Goal: Information Seeking & Learning: Learn about a topic

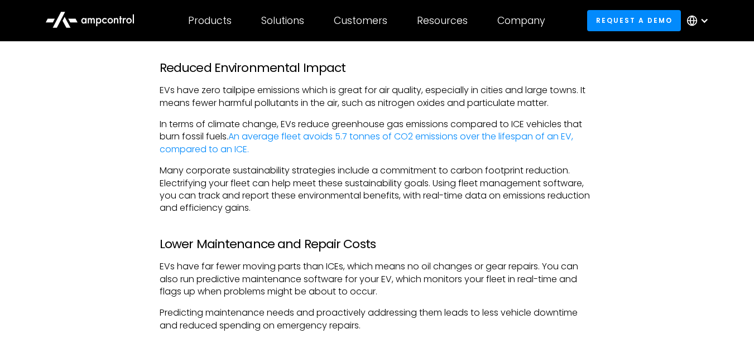
scroll to position [881, 0]
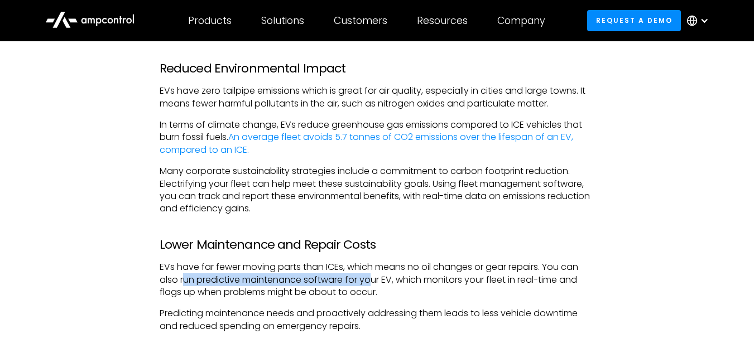
drag, startPoint x: 185, startPoint y: 281, endPoint x: 374, endPoint y: 284, distance: 189.1
click at [374, 284] on p "EVs have far fewer moving parts than ICEs, which means no oil changes or gear r…" at bounding box center [377, 279] width 435 height 37
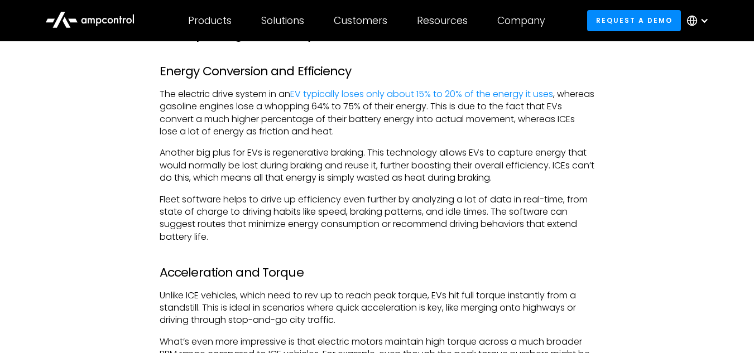
scroll to position [1752, 0]
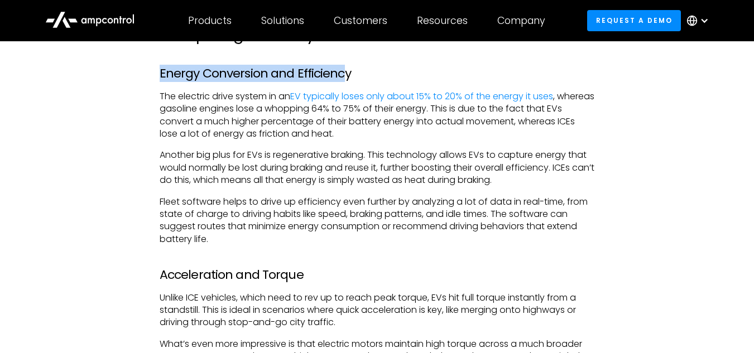
drag, startPoint x: 158, startPoint y: 77, endPoint x: 341, endPoint y: 73, distance: 183.0
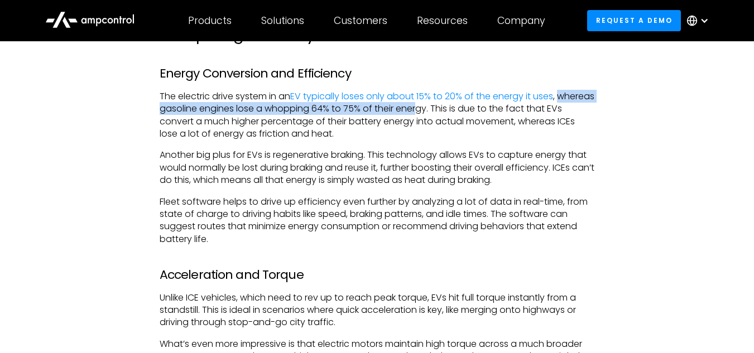
drag, startPoint x: 162, startPoint y: 112, endPoint x: 457, endPoint y: 113, distance: 295.1
click at [457, 113] on p "The electric drive system in an EV typically loses only about 15% to 20% of the…" at bounding box center [377, 115] width 435 height 50
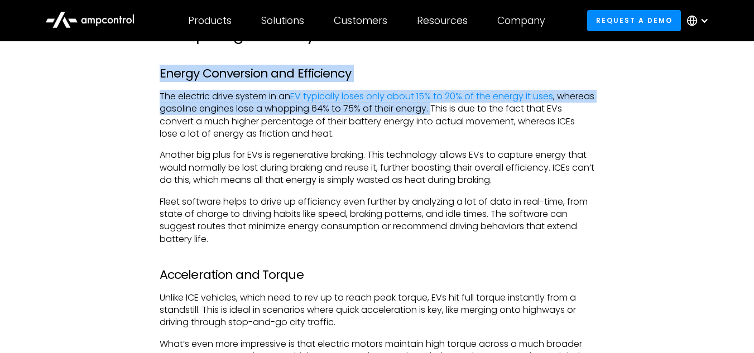
drag, startPoint x: 158, startPoint y: 75, endPoint x: 474, endPoint y: 115, distance: 317.7
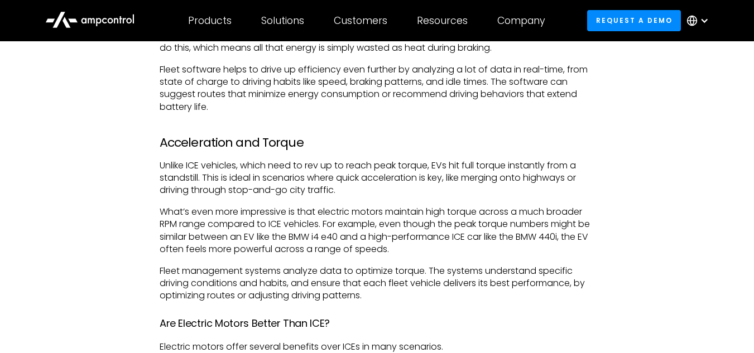
scroll to position [1884, 0]
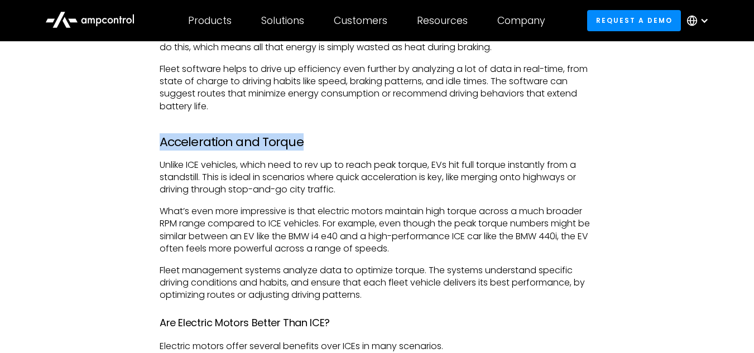
drag, startPoint x: 161, startPoint y: 143, endPoint x: 306, endPoint y: 146, distance: 145.1
click at [306, 146] on h3 "Acceleration and Torque" at bounding box center [377, 142] width 435 height 15
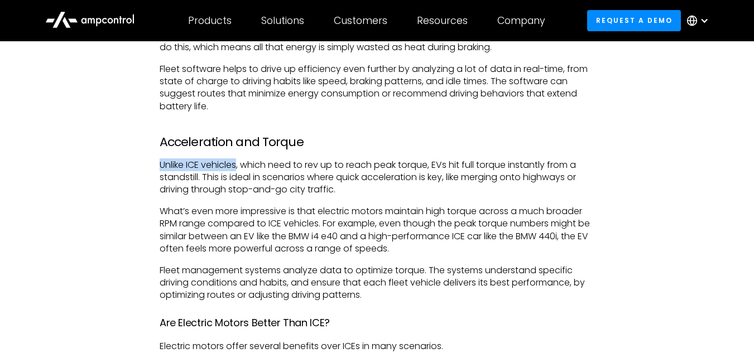
drag, startPoint x: 157, startPoint y: 163, endPoint x: 239, endPoint y: 165, distance: 82.0
click at [239, 165] on div "In the [GEOGRAPHIC_DATA], more than 1.4 million plug-in EVs were sold in [DATE]…" at bounding box center [376, 299] width 457 height 3091
drag, startPoint x: 402, startPoint y: 168, endPoint x: 431, endPoint y: 166, distance: 29.6
click at [431, 166] on p "Unlike ICE vehicles, which need to rev up to reach peak torque, EVs hit full to…" at bounding box center [377, 177] width 435 height 37
copy p "torque"
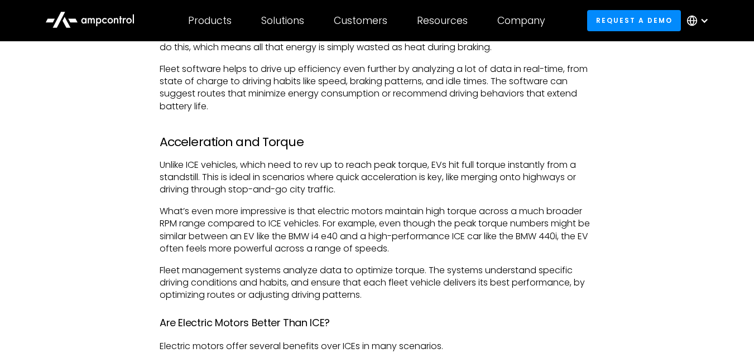
click at [232, 246] on p "What’s even more impressive is that electric motors maintain high torque across…" at bounding box center [377, 230] width 435 height 50
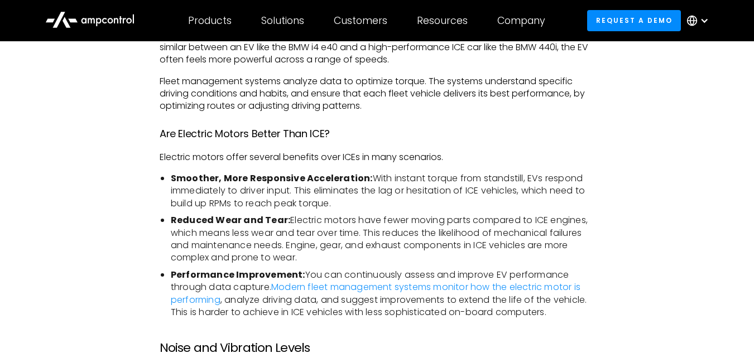
scroll to position [2074, 0]
drag, startPoint x: 262, startPoint y: 156, endPoint x: 483, endPoint y: 146, distance: 221.7
click at [483, 146] on div "In the [GEOGRAPHIC_DATA], more than 1.4 million plug-in EVs were sold in [DATE]…" at bounding box center [377, 109] width 435 height 3091
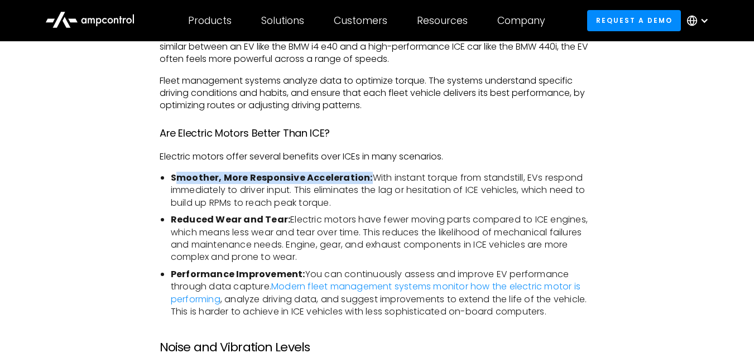
drag, startPoint x: 179, startPoint y: 176, endPoint x: 364, endPoint y: 175, distance: 185.2
click at [364, 175] on strong "Smoother, More Responsive Acceleration:" at bounding box center [272, 177] width 202 height 13
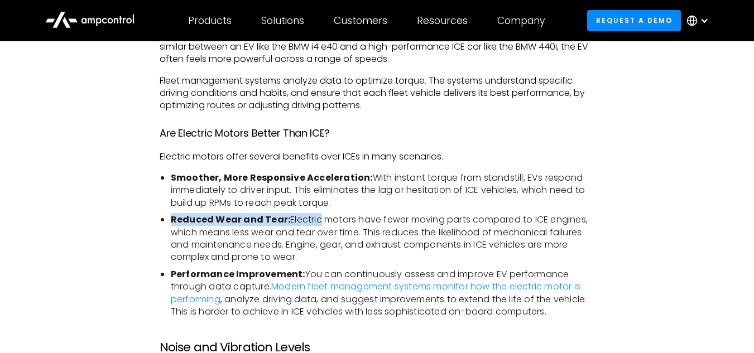
drag, startPoint x: 161, startPoint y: 218, endPoint x: 316, endPoint y: 219, distance: 154.5
click at [316, 219] on li "Reduced Wear and Tear: Electric motors have fewer moving parts compared to ICE …" at bounding box center [382, 239] width 423 height 50
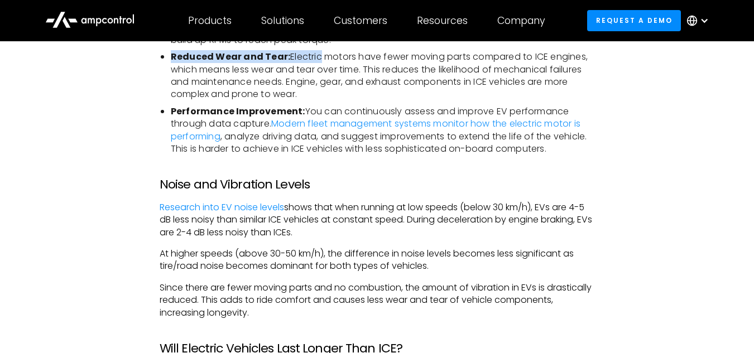
scroll to position [2237, 0]
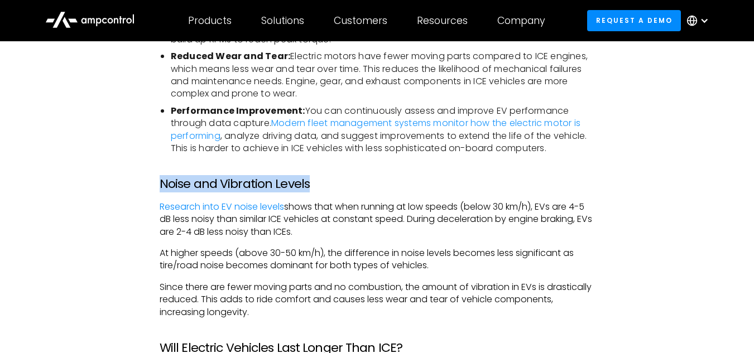
drag, startPoint x: 148, startPoint y: 186, endPoint x: 329, endPoint y: 176, distance: 181.0
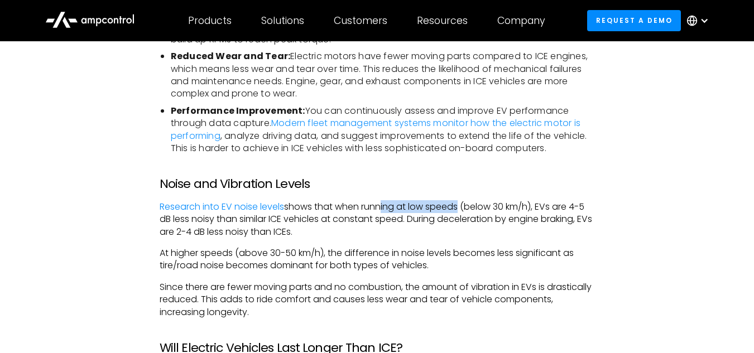
drag, startPoint x: 383, startPoint y: 206, endPoint x: 460, endPoint y: 209, distance: 77.6
click at [460, 209] on p "Research into EV noise levels shows that when running at low speeds (below 30 k…" at bounding box center [377, 219] width 435 height 37
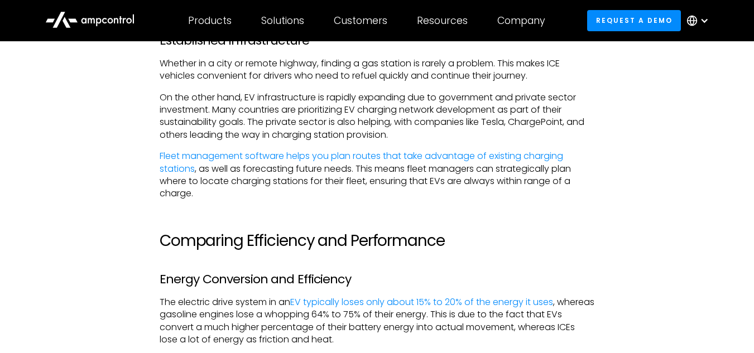
scroll to position [1468, 0]
